Goal: Navigation & Orientation: Find specific page/section

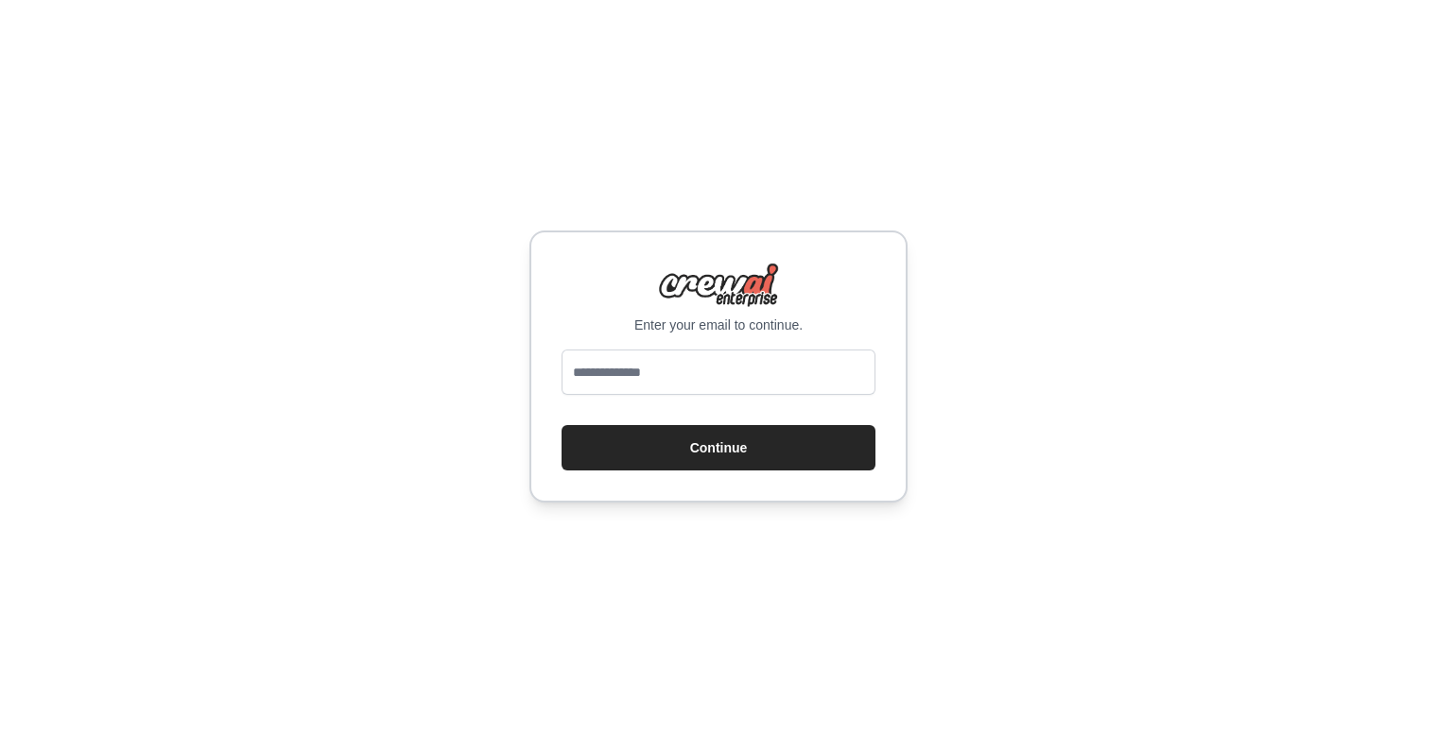
type input "**********"
click at [722, 449] on button "Continue" at bounding box center [718, 447] width 314 height 45
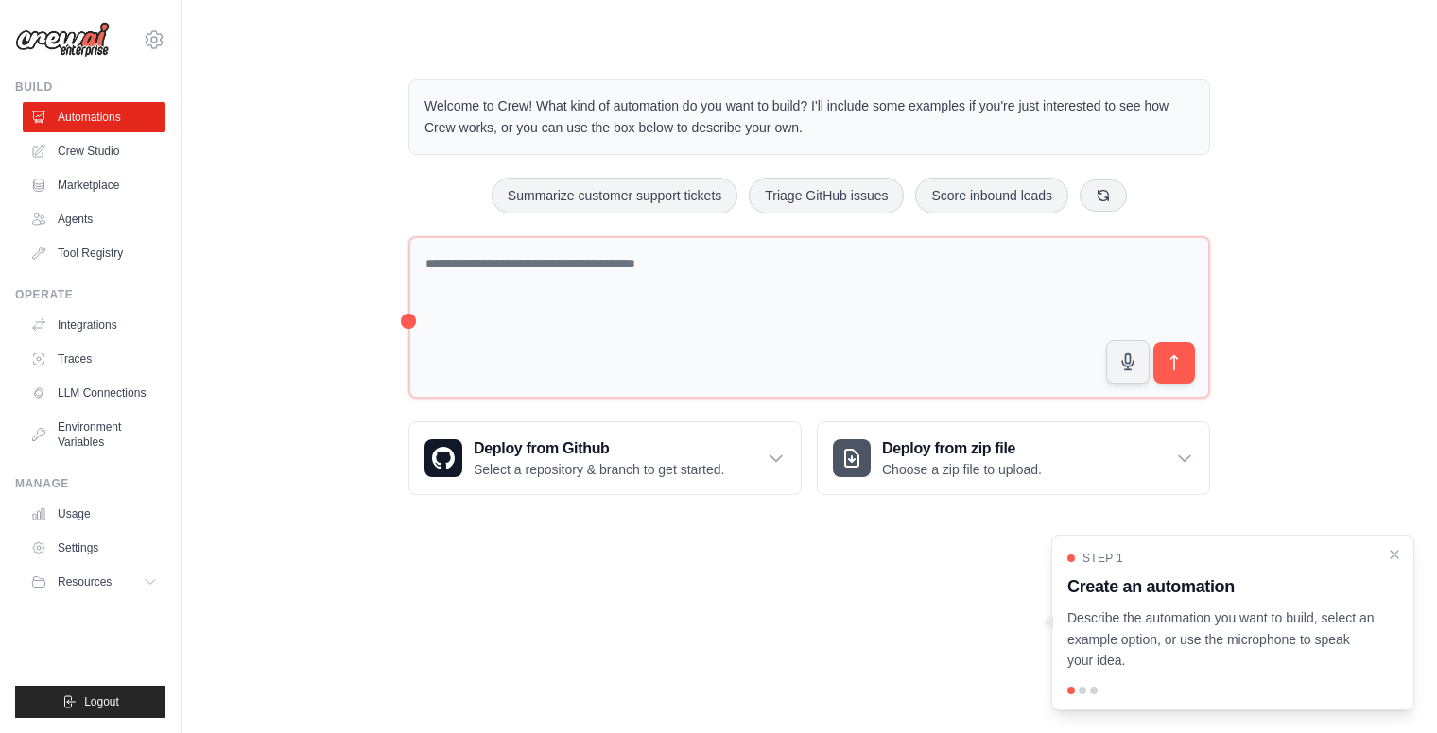
click at [544, 617] on body "[EMAIL_ADDRESS][DOMAIN_NAME] Settings Build Automations Crew Studio" at bounding box center [718, 366] width 1437 height 733
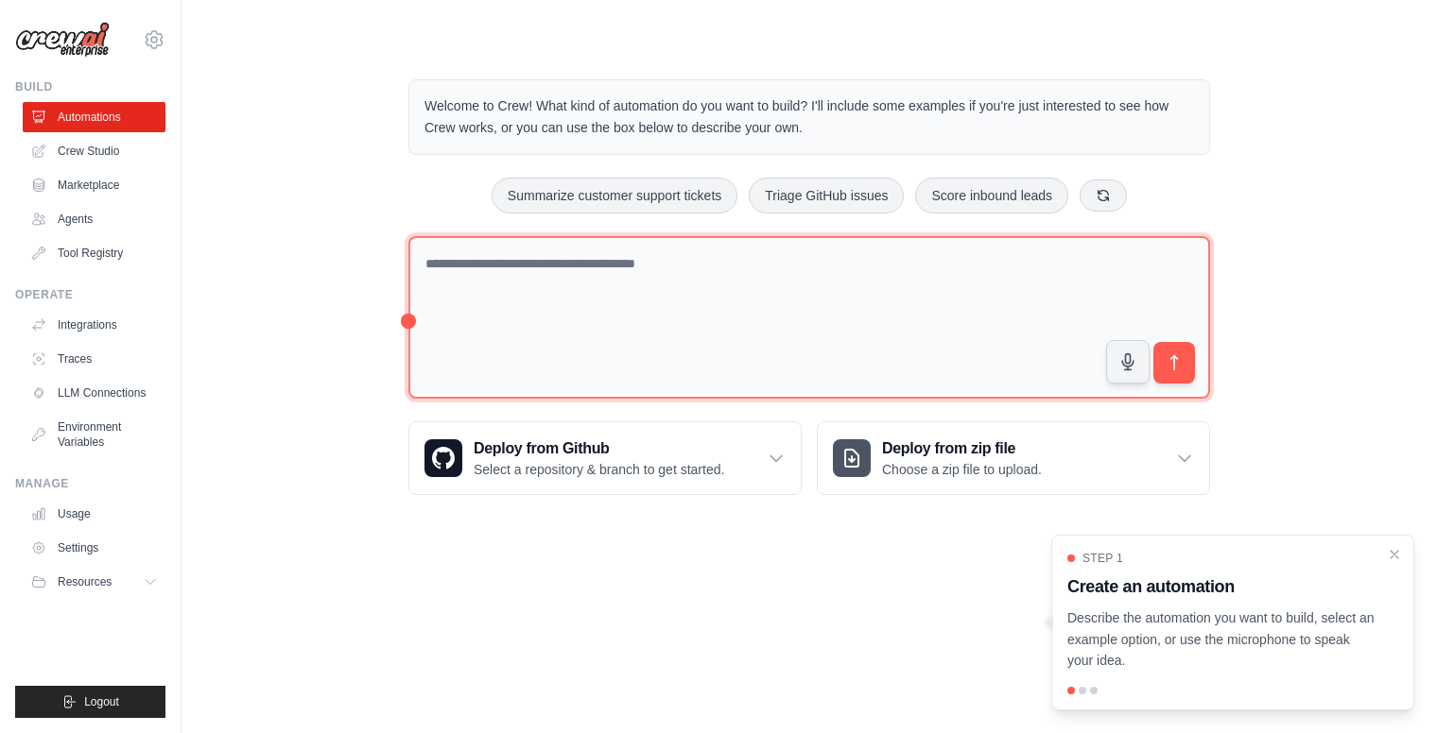
click at [461, 245] on textarea at bounding box center [808, 318] width 801 height 164
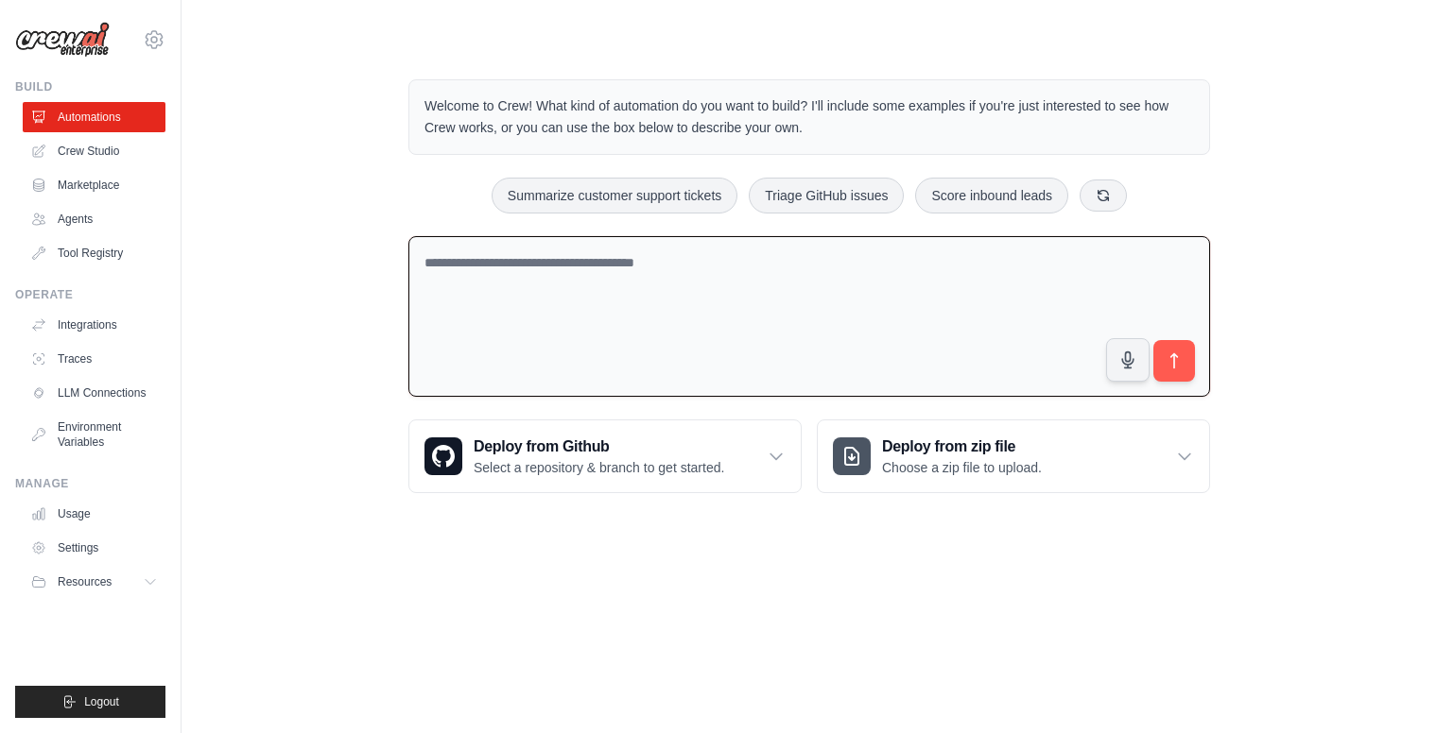
click at [493, 254] on textarea at bounding box center [808, 317] width 801 height 162
click at [131, 257] on link "Tool Registry" at bounding box center [96, 253] width 143 height 30
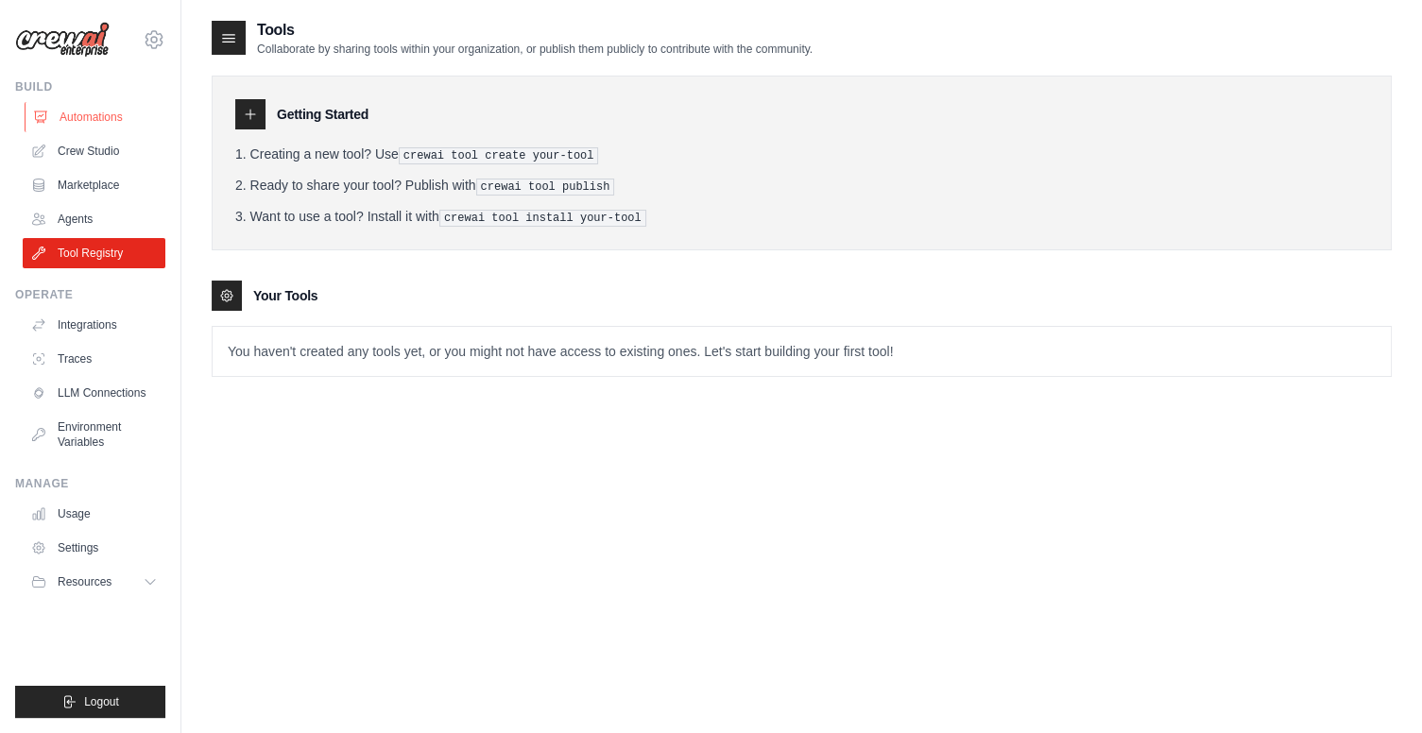
click at [88, 113] on link "Automations" at bounding box center [96, 117] width 143 height 30
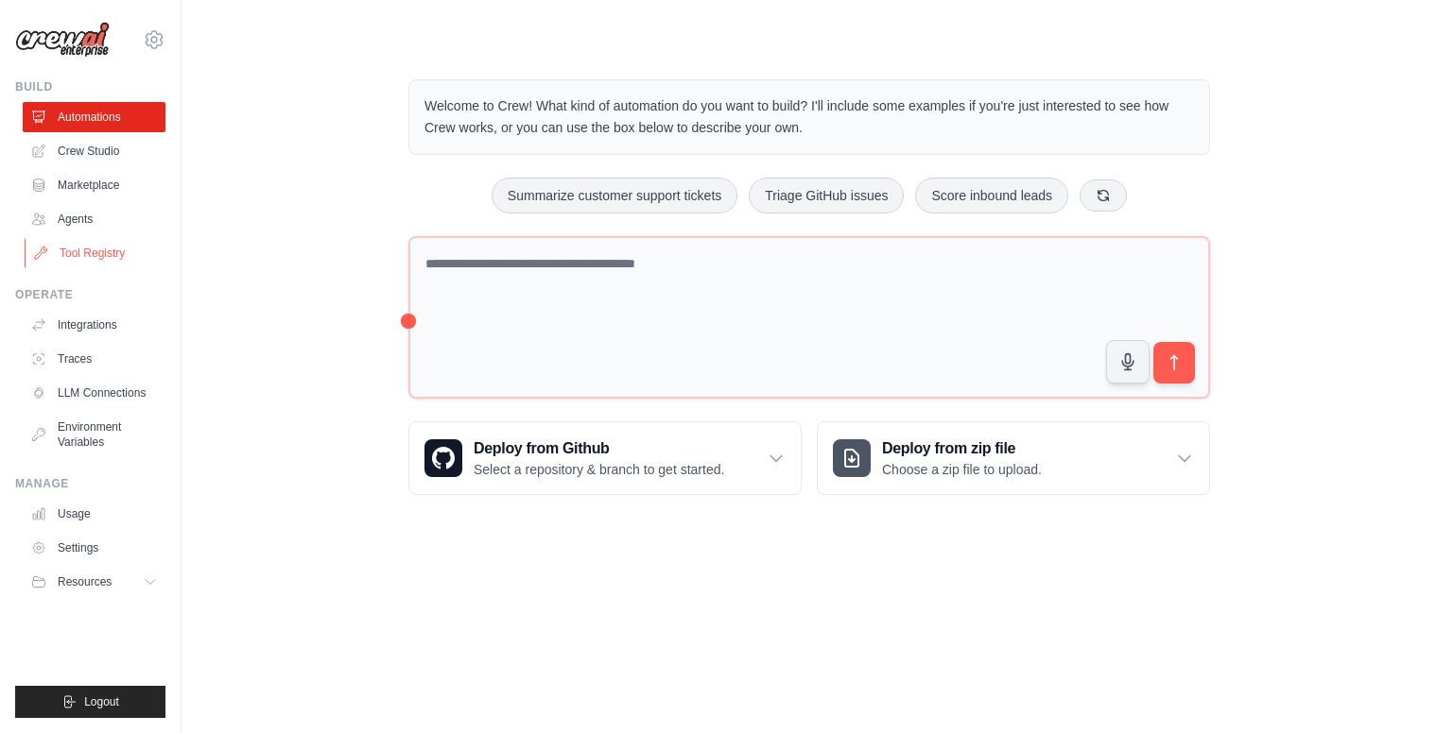
click at [116, 250] on link "Tool Registry" at bounding box center [96, 253] width 143 height 30
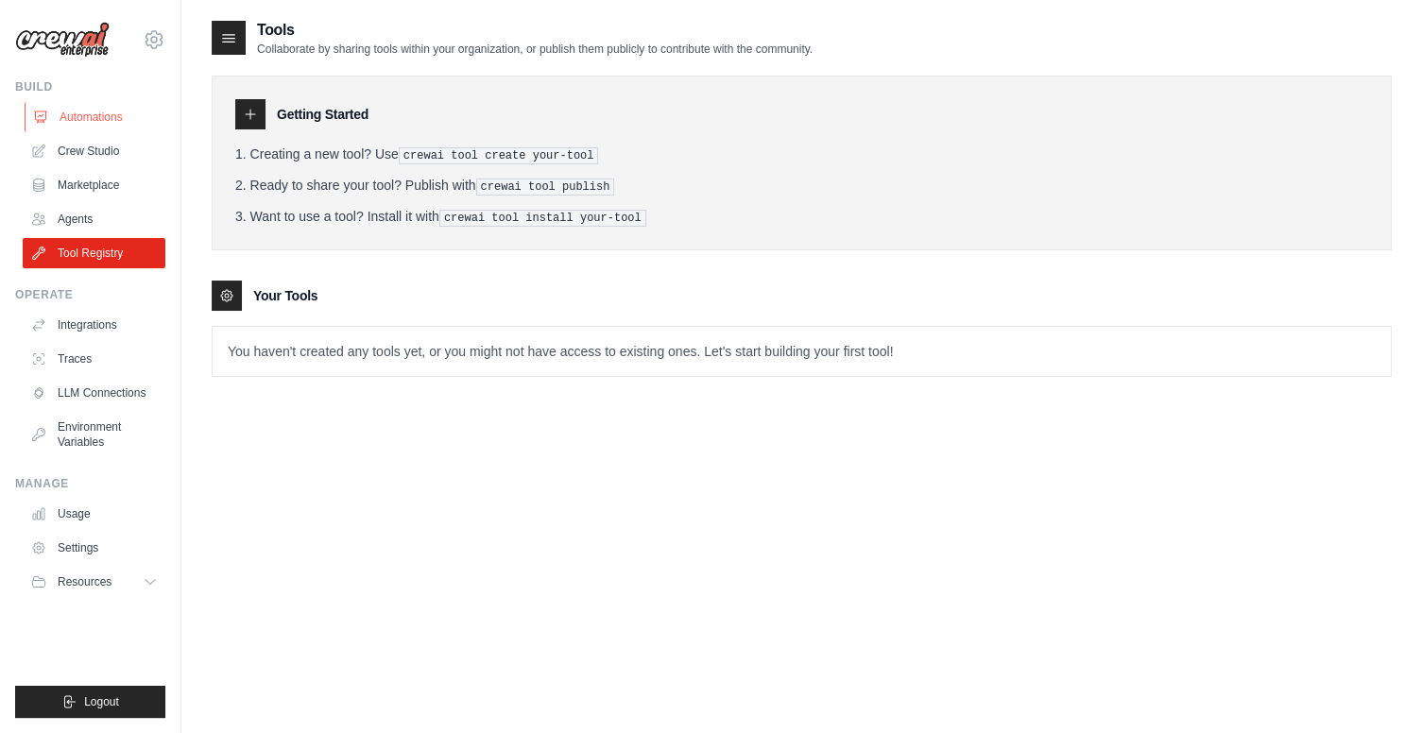
click at [97, 113] on link "Automations" at bounding box center [96, 117] width 143 height 30
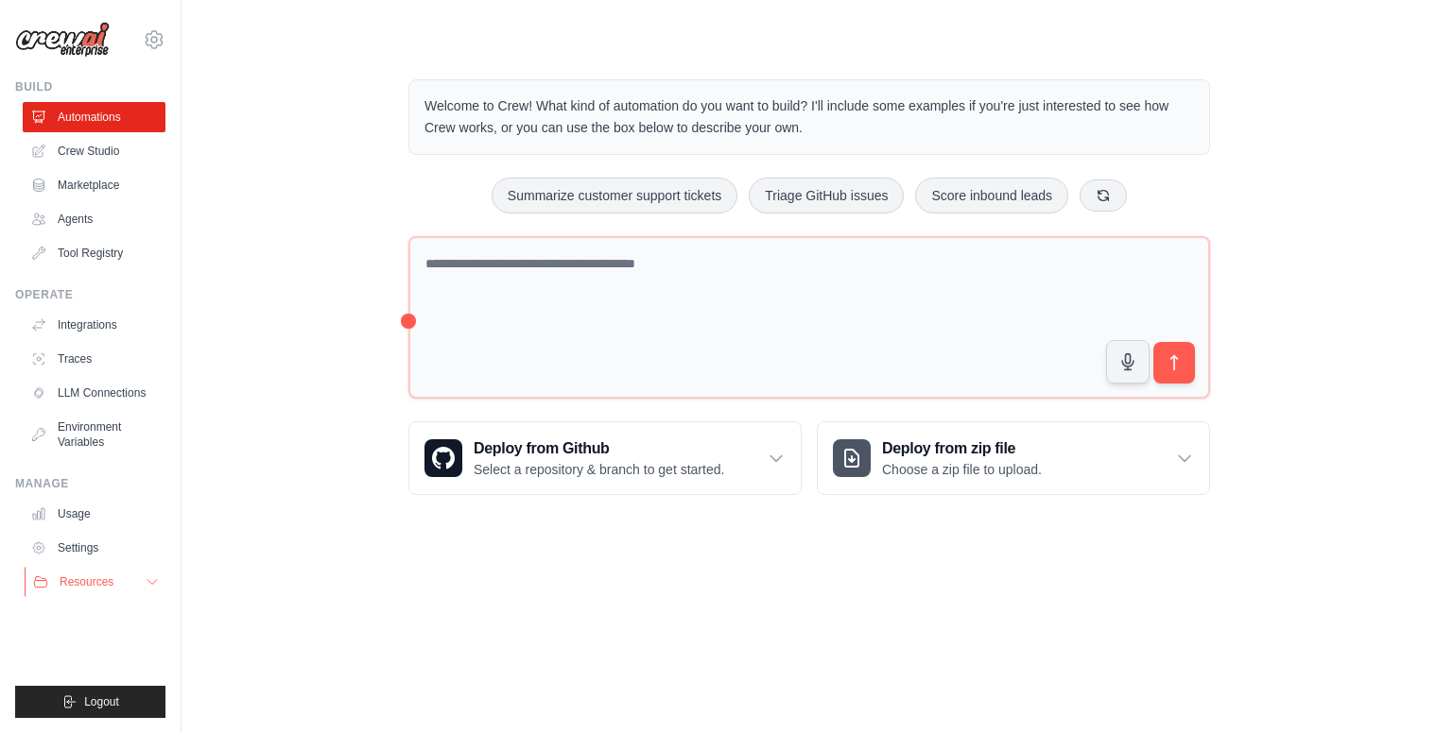
click at [149, 584] on icon at bounding box center [152, 582] width 15 height 15
click at [145, 590] on icon at bounding box center [152, 582] width 15 height 15
click at [25, 567] on button "Resources" at bounding box center [96, 582] width 143 height 30
